Goal: Transaction & Acquisition: Download file/media

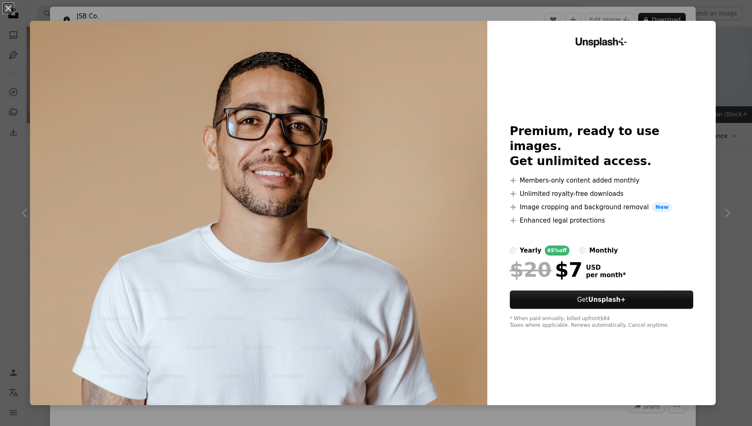
scroll to position [627, 0]
click at [726, 20] on div "An X shape Unsplash+ Premium, ready to use images. Get unlimited access. A plus…" at bounding box center [376, 213] width 752 height 426
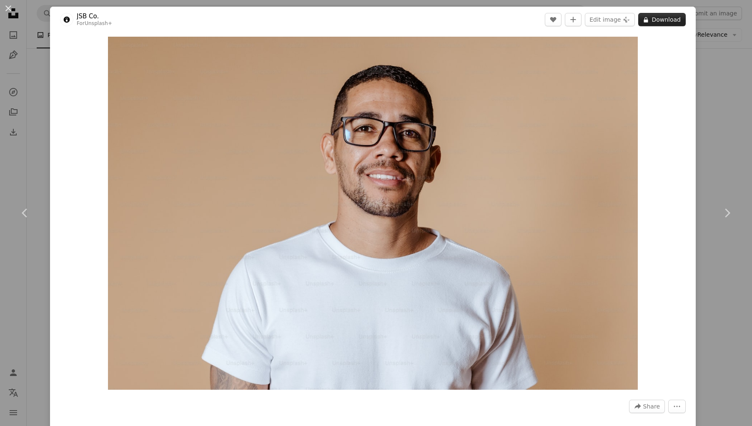
click at [654, 22] on button "A lock Download" at bounding box center [662, 19] width 48 height 13
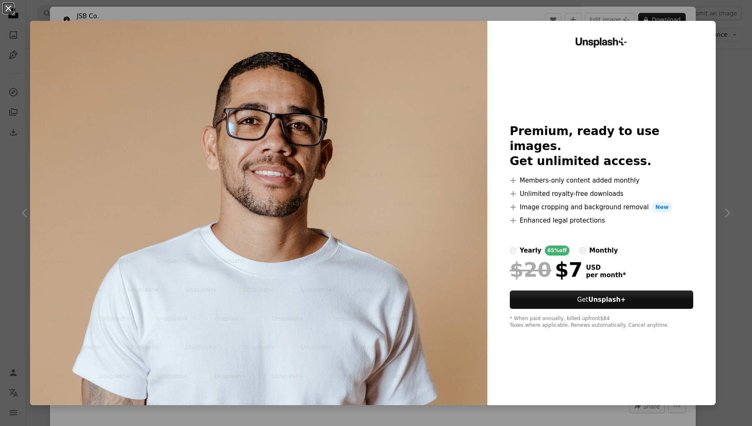
click at [728, 152] on div "An X shape Unsplash+ Premium, ready to use images. Get unlimited access. A plus…" at bounding box center [376, 213] width 752 height 426
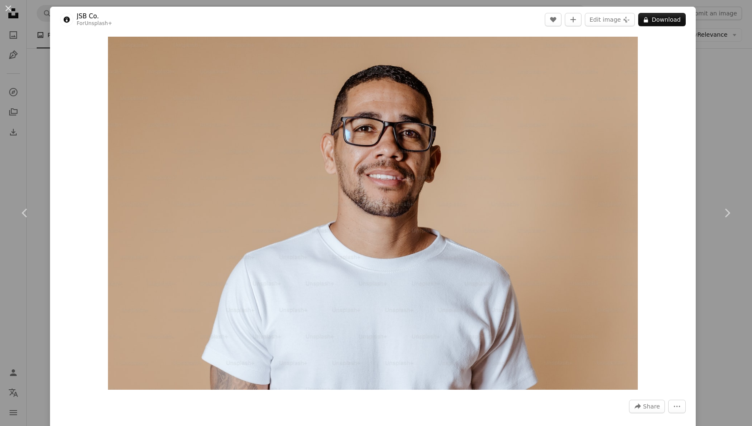
click at [35, 66] on div "An X shape Chevron left Chevron right JSB Co. For Unsplash+ A heart A plus sign…" at bounding box center [376, 213] width 752 height 426
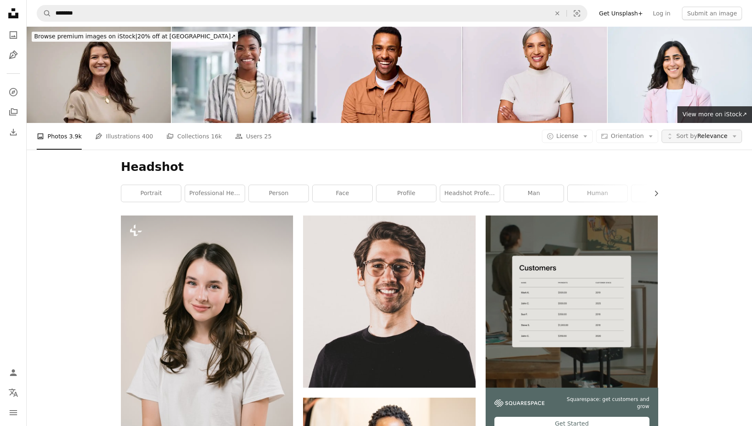
click at [716, 132] on span "Sort by Relevance" at bounding box center [701, 136] width 51 height 8
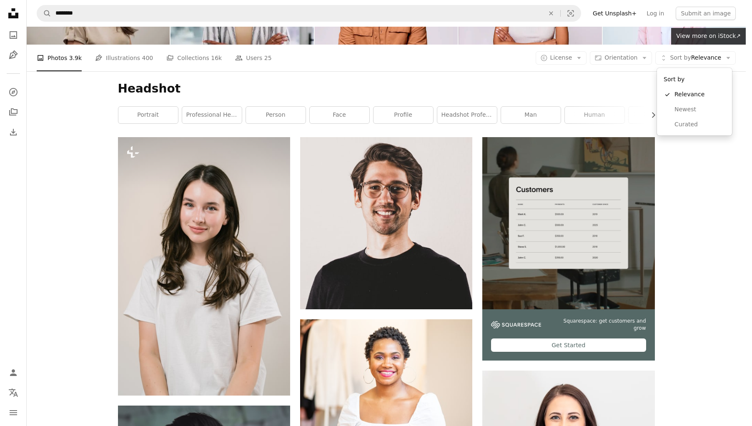
click at [562, 60] on body "Unsplash logo Unsplash Home A photo Pen Tool A compass A stack of folders Downl…" at bounding box center [373, 213] width 746 height 426
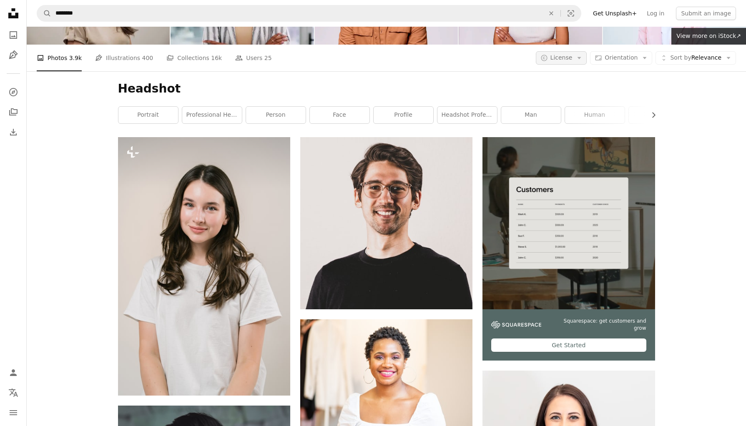
click at [562, 59] on span "License" at bounding box center [561, 57] width 22 height 7
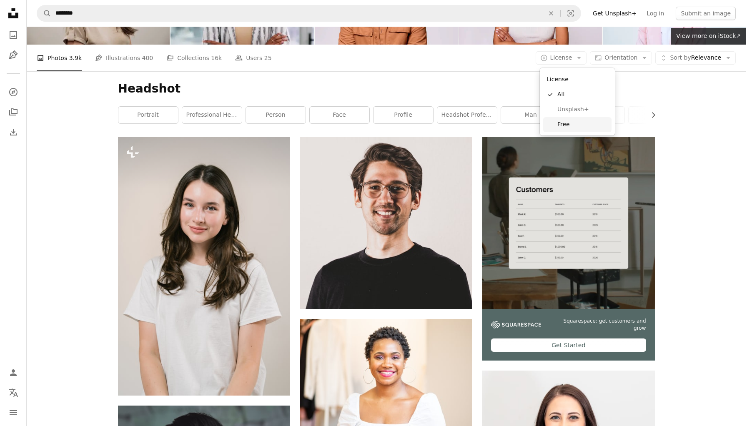
drag, startPoint x: 574, startPoint y: 119, endPoint x: 599, endPoint y: 123, distance: 25.7
click at [574, 119] on link "Free" at bounding box center [577, 124] width 68 height 15
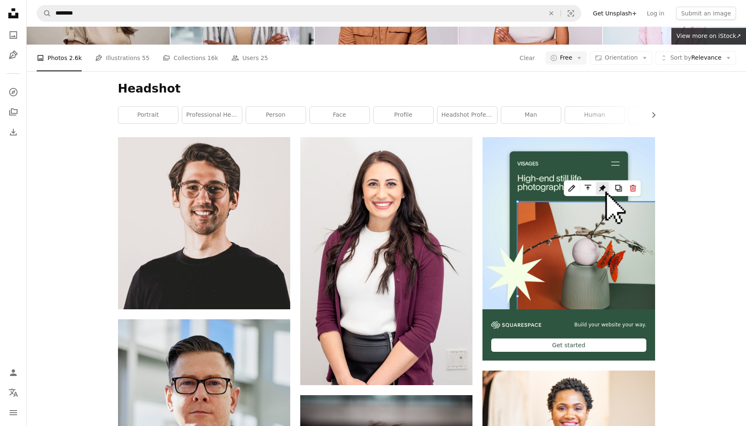
scroll to position [1671, 0]
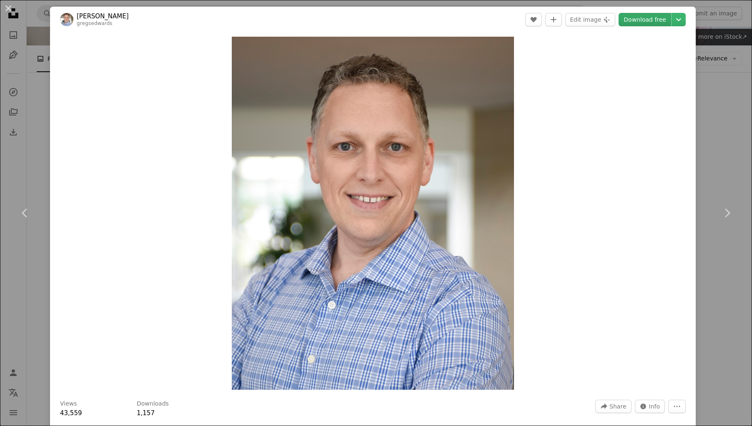
click at [655, 20] on link "Download free" at bounding box center [645, 19] width 53 height 13
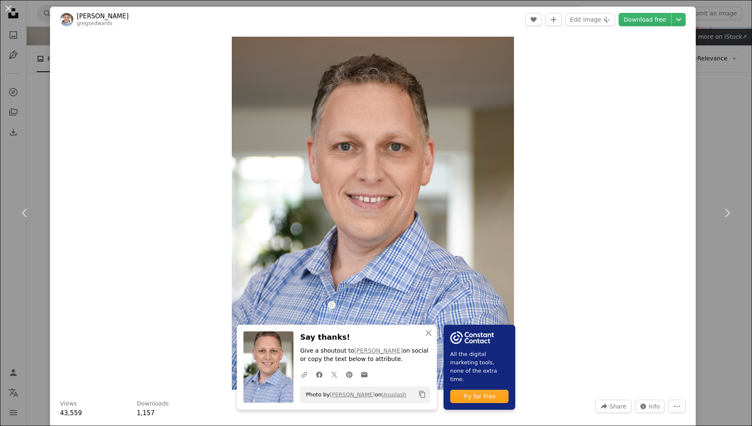
click at [730, 137] on div "An X shape Chevron left Chevron right An X shape Close Say thanks! Give a shout…" at bounding box center [376, 213] width 752 height 426
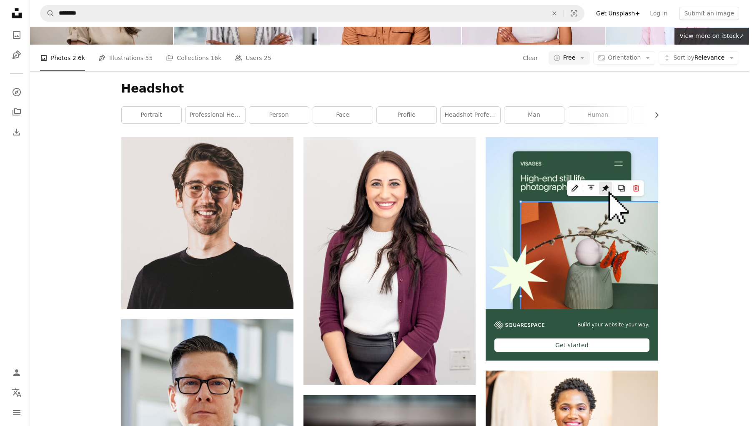
scroll to position [3256, 0]
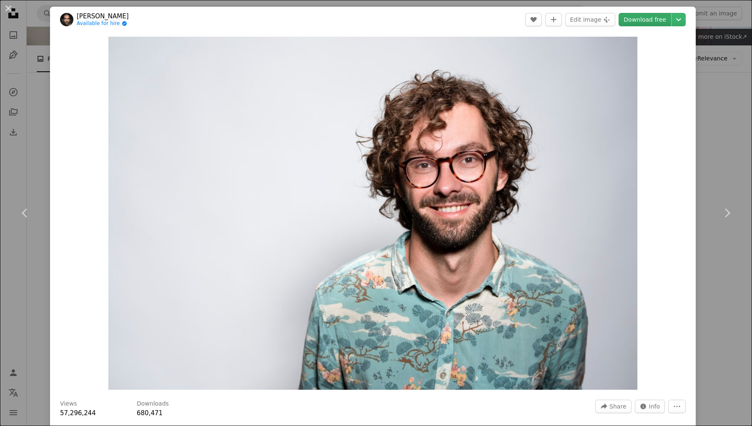
click at [628, 22] on link "Download free" at bounding box center [645, 19] width 53 height 13
